Goal: Task Accomplishment & Management: Use online tool/utility

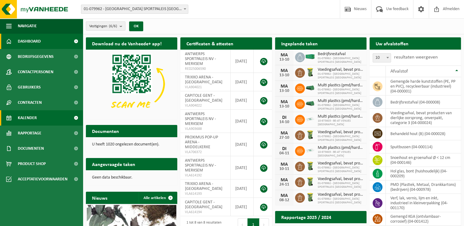
click at [29, 120] on span "Kalender" at bounding box center [27, 117] width 19 height 15
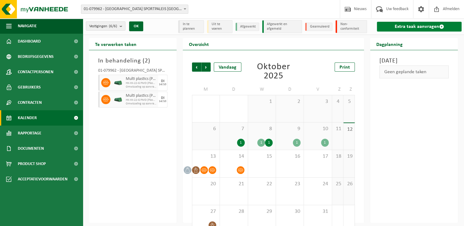
click at [439, 26] on span at bounding box center [441, 26] width 5 height 5
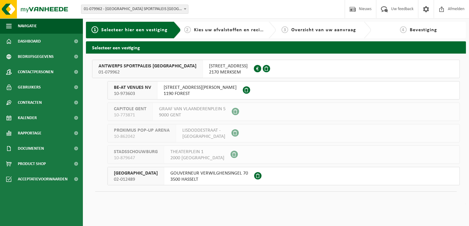
click at [162, 72] on div "ANTWERPS SPORTPALEIS NV 01-079962" at bounding box center [147, 69] width 110 height 18
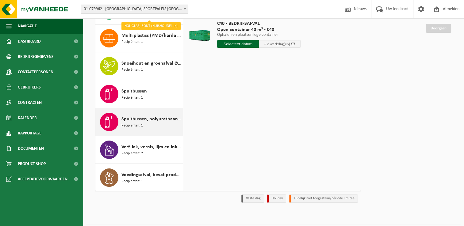
scroll to position [73, 0]
